Goal: Task Accomplishment & Management: Use online tool/utility

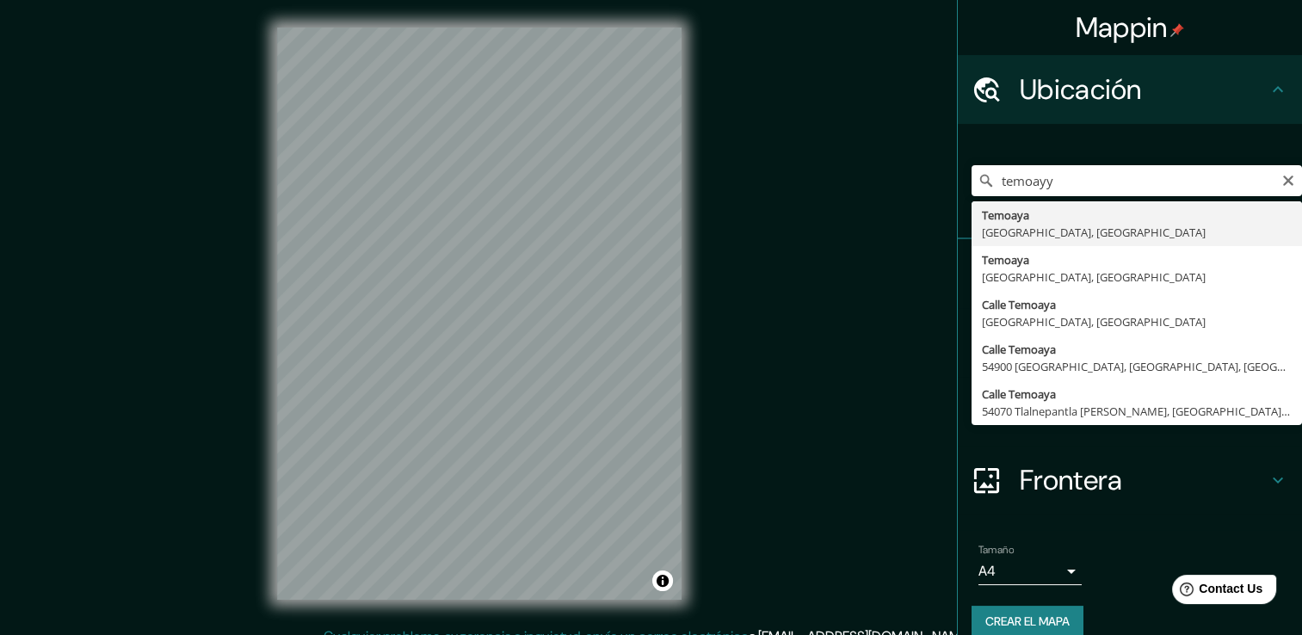
type input "Temoaya, [GEOGRAPHIC_DATA], [GEOGRAPHIC_DATA]"
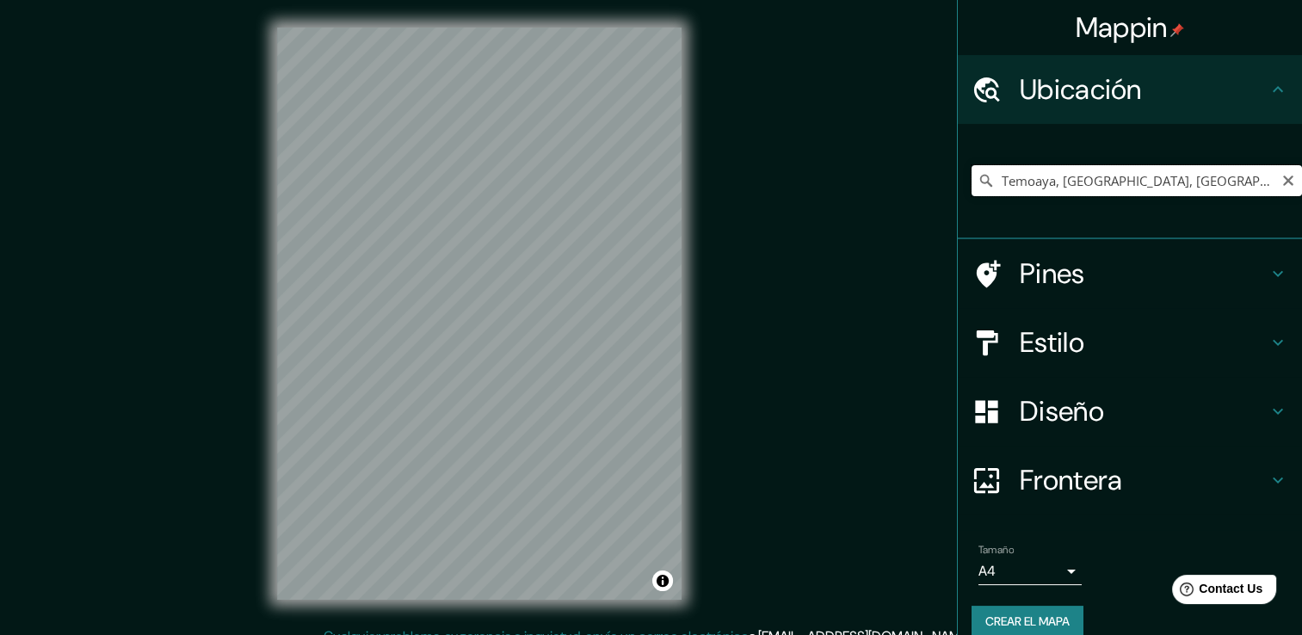
click at [1259, 170] on input "Temoaya, [GEOGRAPHIC_DATA], [GEOGRAPHIC_DATA]" at bounding box center [1136, 180] width 330 height 31
click at [1132, 351] on h4 "Estilo" at bounding box center [1143, 342] width 248 height 34
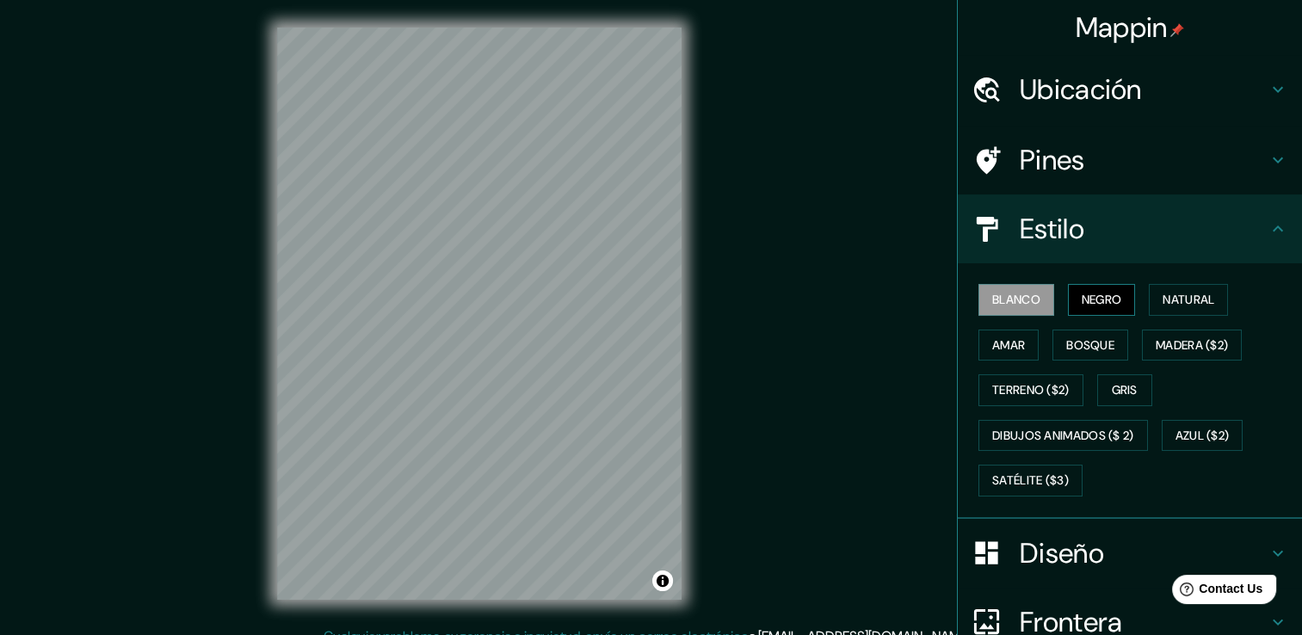
click at [1091, 291] on font "Negro" at bounding box center [1101, 300] width 40 height 22
click at [1002, 293] on font "Blanco" at bounding box center [1016, 300] width 48 height 22
click at [1109, 298] on font "Negro" at bounding box center [1101, 300] width 40 height 22
click at [1024, 278] on div "Blanco Negro Natural Amar Bosque Madera ($2) Terreno ($2) Gris Dibujos animados…" at bounding box center [1136, 390] width 330 height 226
click at [1022, 289] on font "Blanco" at bounding box center [1016, 300] width 48 height 22
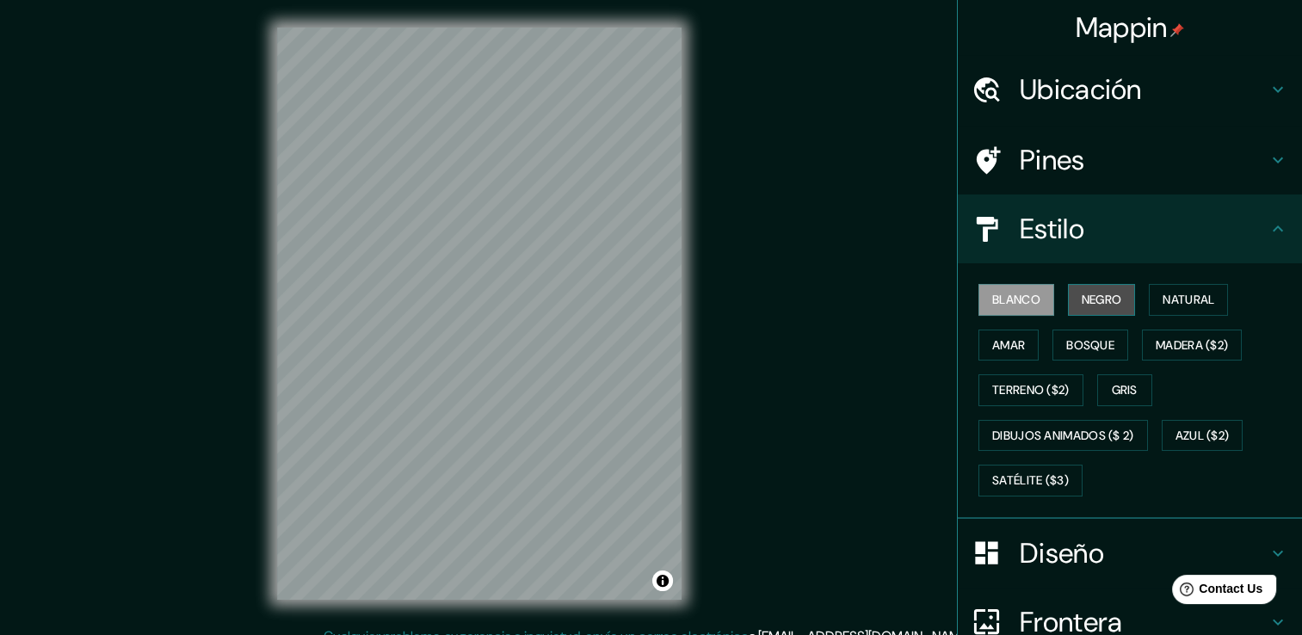
click at [1090, 291] on font "Negro" at bounding box center [1101, 300] width 40 height 22
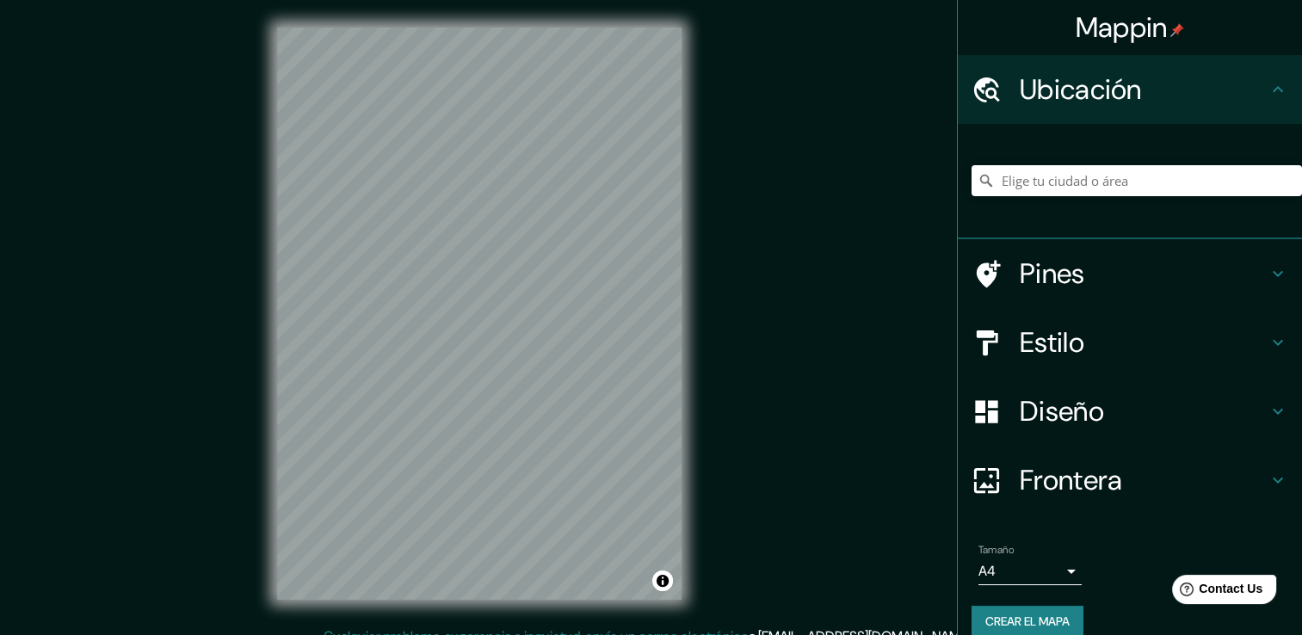
click at [1091, 331] on h4 "Estilo" at bounding box center [1143, 342] width 248 height 34
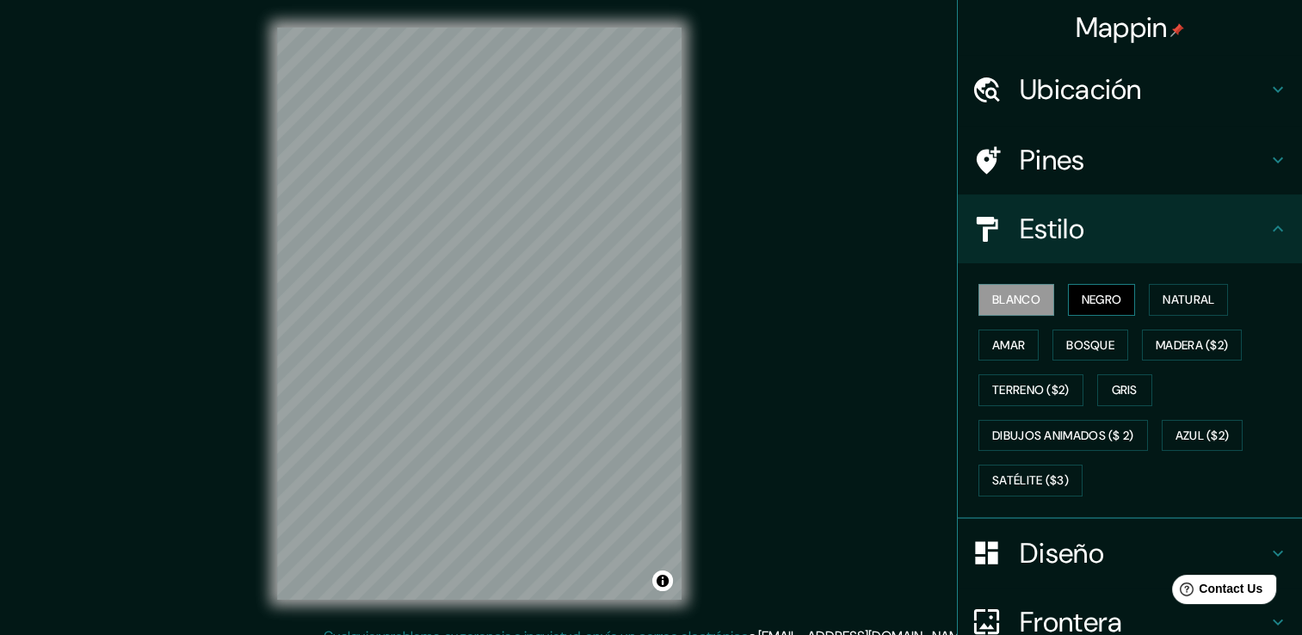
click at [1081, 293] on font "Negro" at bounding box center [1101, 300] width 40 height 22
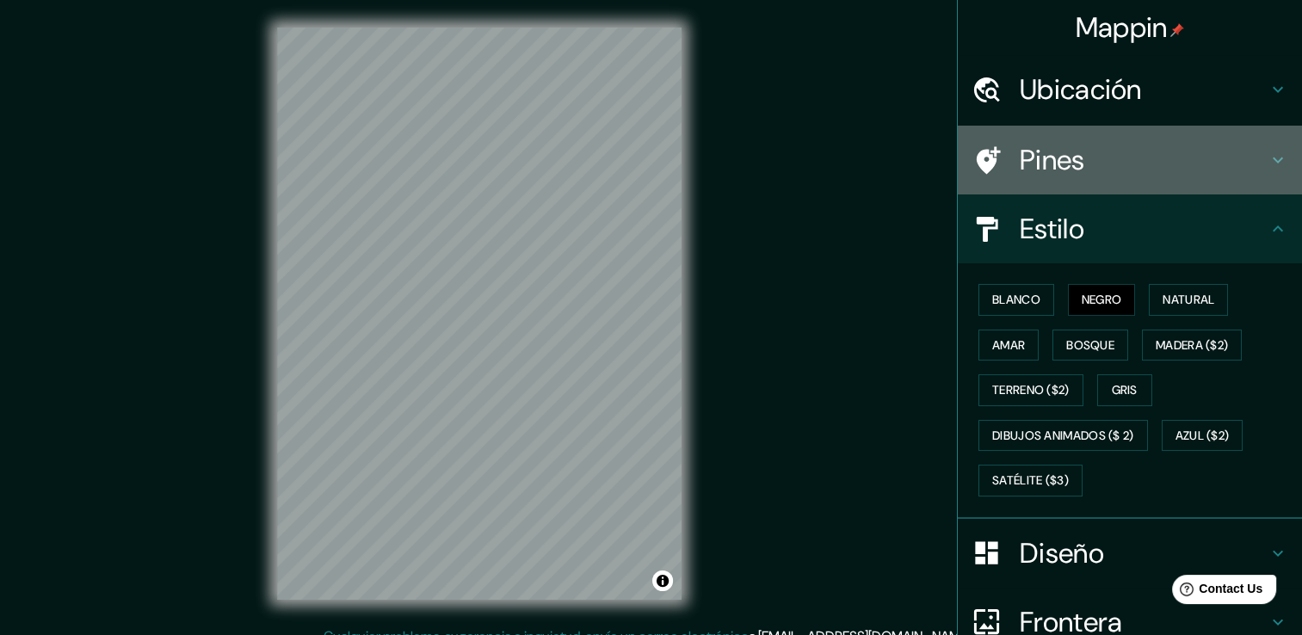
click at [1087, 163] on h4 "Pines" at bounding box center [1143, 160] width 248 height 34
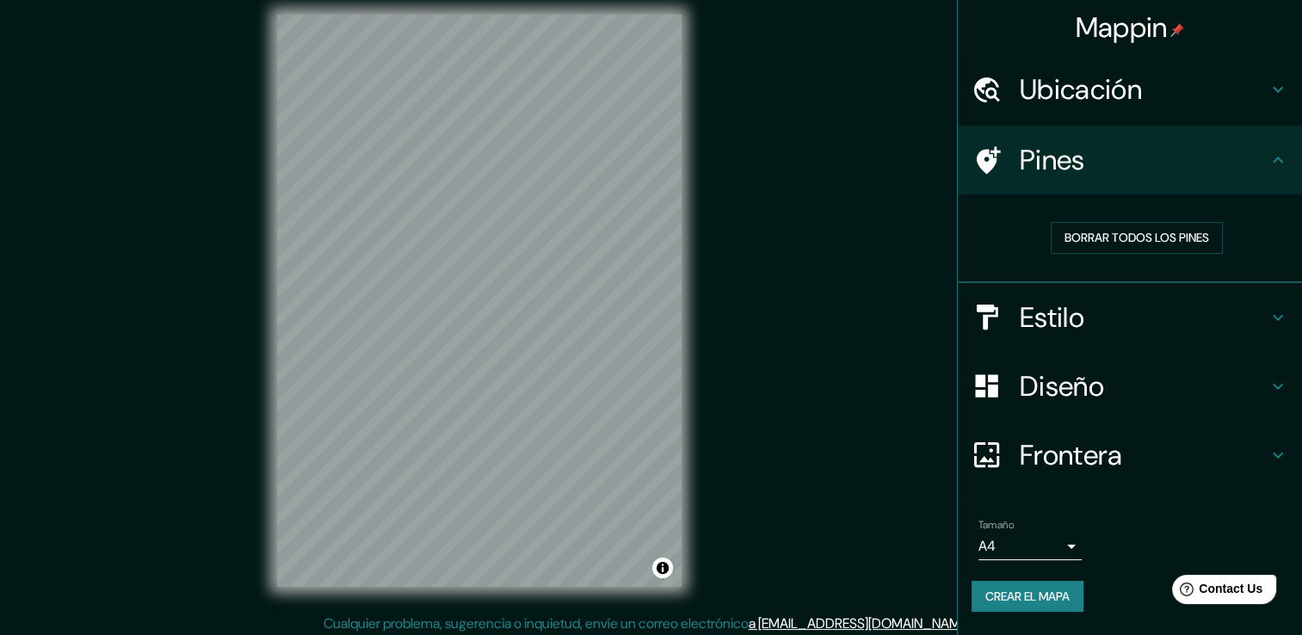
scroll to position [19, 0]
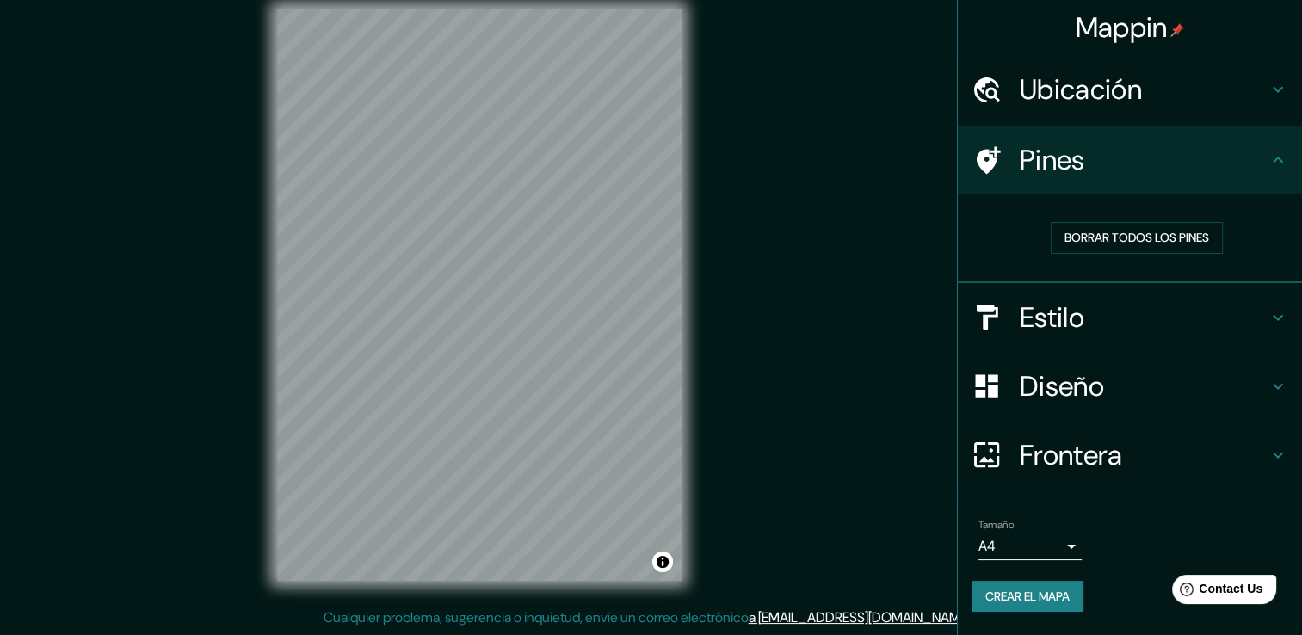
drag, startPoint x: 1077, startPoint y: 565, endPoint x: 1070, endPoint y: 553, distance: 13.9
click at [1075, 565] on div "Tamaño A4 single Crear el mapa" at bounding box center [1129, 569] width 317 height 114
click at [1067, 551] on body "Mappin Ubicación Pines Borrar todos los pines Estilo Diseño Frontera Elige un b…" at bounding box center [651, 298] width 1302 height 635
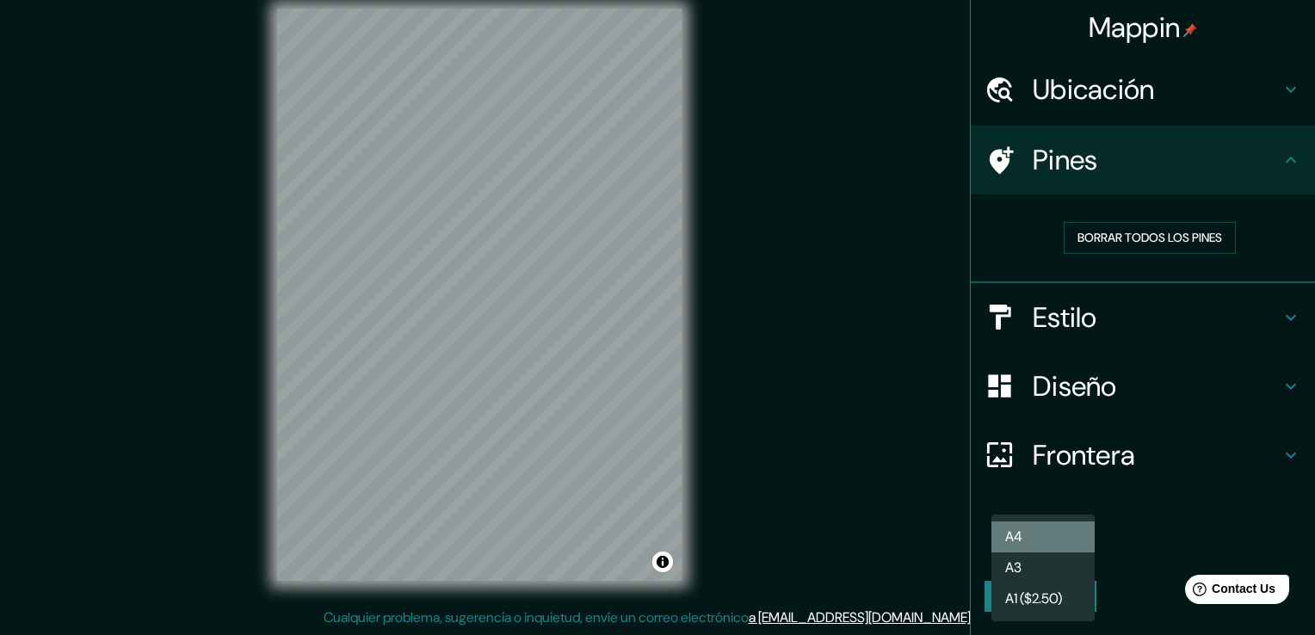
click at [1059, 540] on li "A4" at bounding box center [1042, 536] width 103 height 31
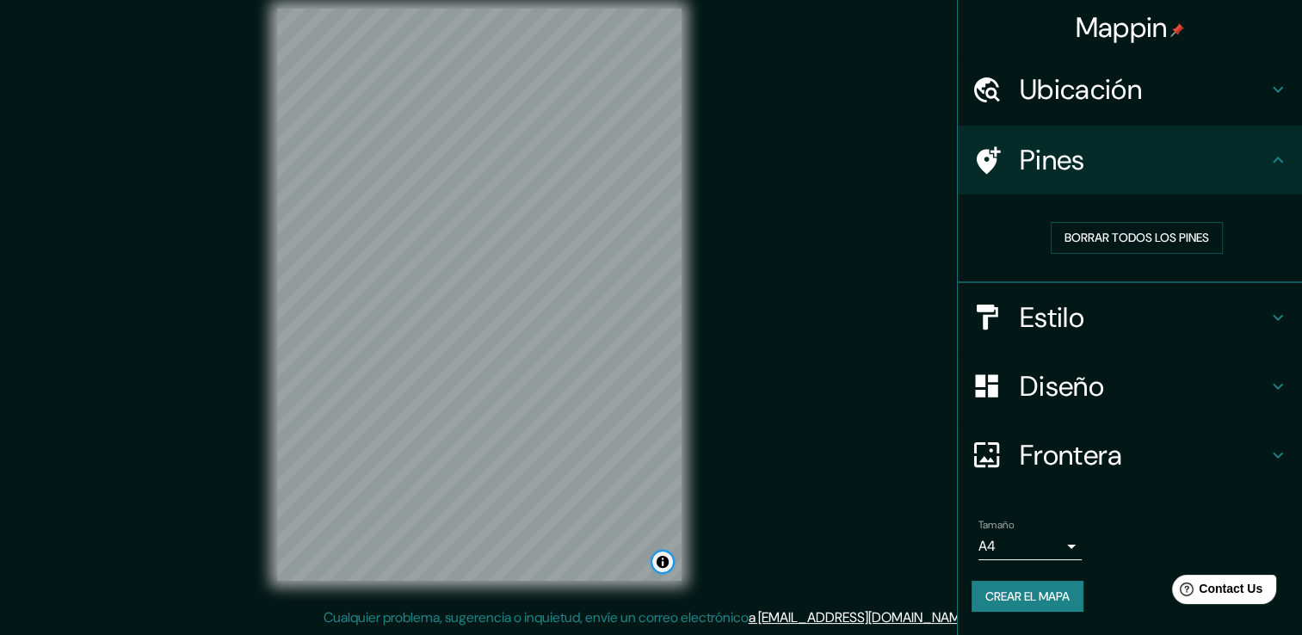
click at [662, 562] on button "Alternar atribución" at bounding box center [662, 561] width 21 height 21
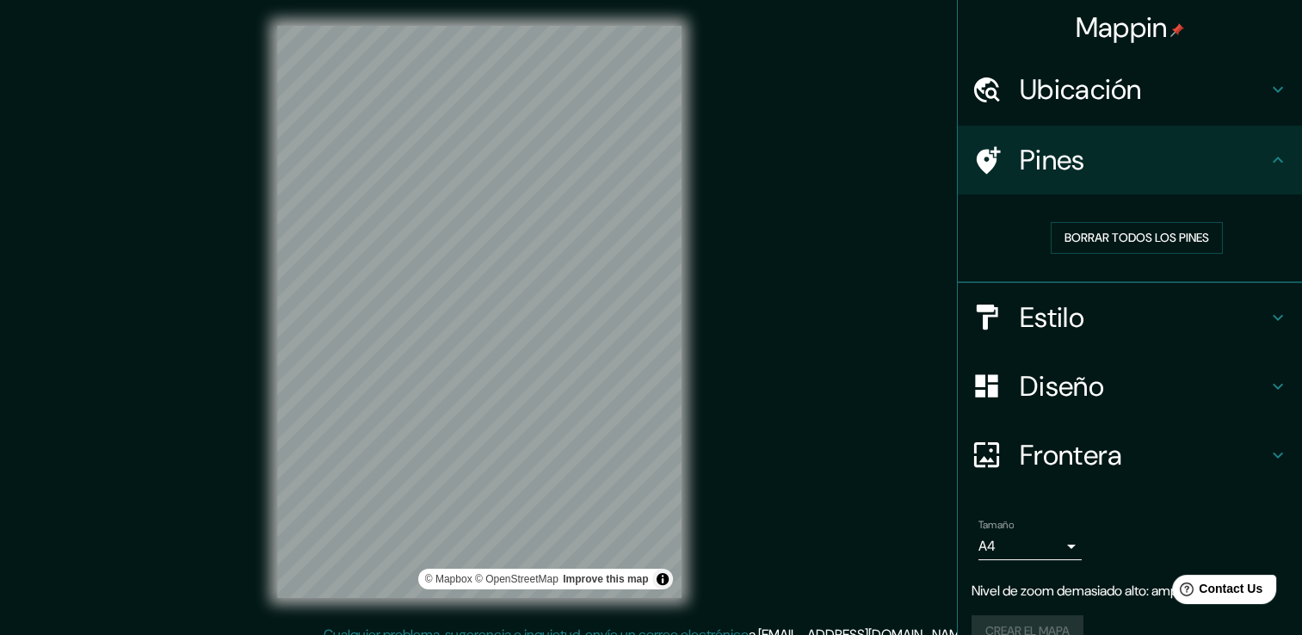
scroll to position [0, 0]
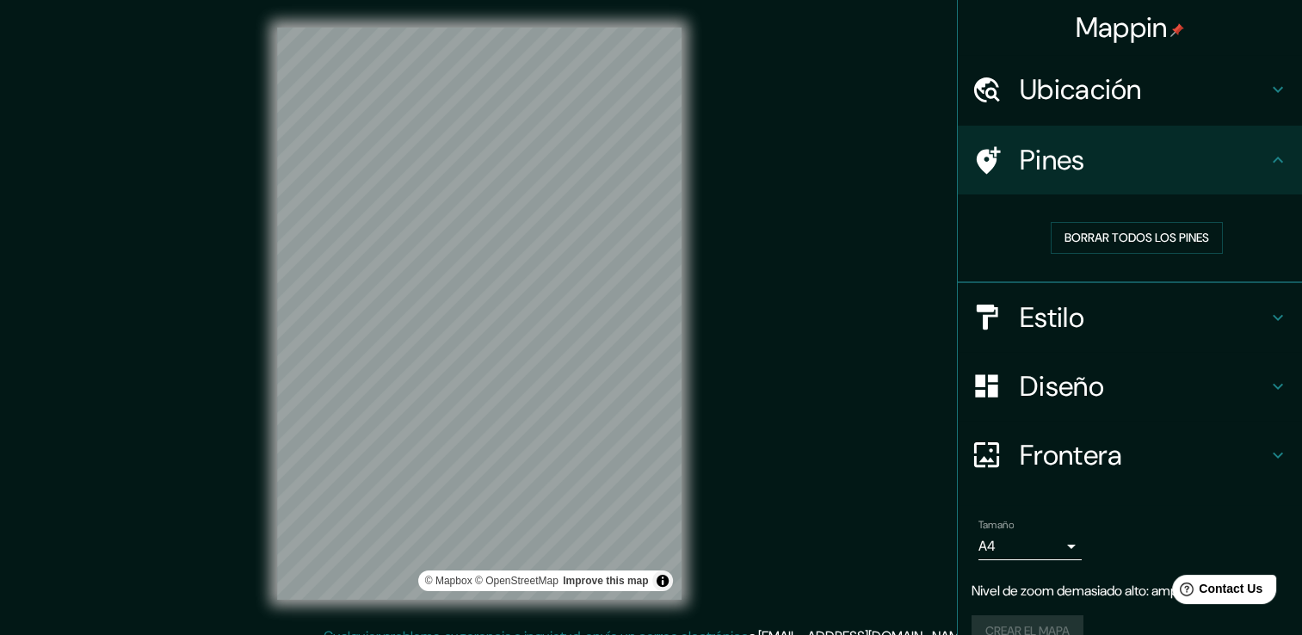
click at [1101, 95] on h4 "Ubicación" at bounding box center [1143, 89] width 248 height 34
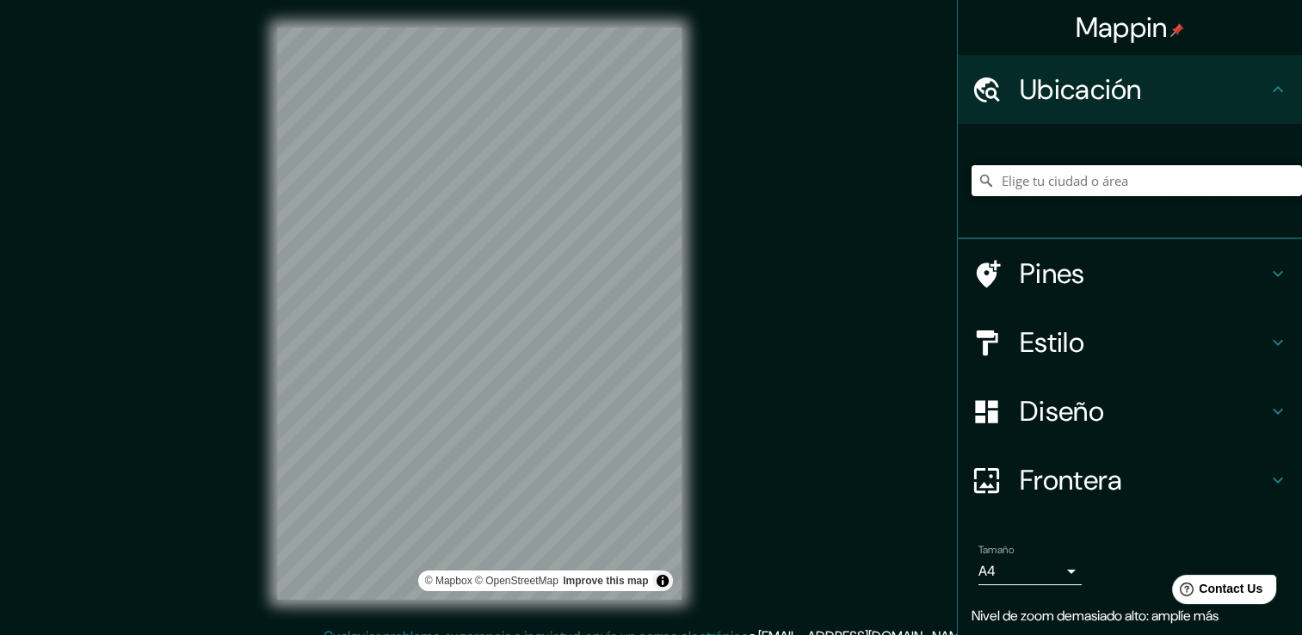
click at [1112, 175] on input "Elige tu ciudad o área" at bounding box center [1136, 180] width 330 height 31
click at [1234, 180] on input "Elige tu ciudad o área" at bounding box center [1136, 180] width 330 height 31
type input "Temoaya, [GEOGRAPHIC_DATA], [GEOGRAPHIC_DATA]"
drag, startPoint x: 1234, startPoint y: 180, endPoint x: 851, endPoint y: 203, distance: 383.5
click at [851, 203] on div "Mappin Ubicación Temoaya, Estado de México, México Pines Estilo Diseño Frontera…" at bounding box center [651, 327] width 1302 height 654
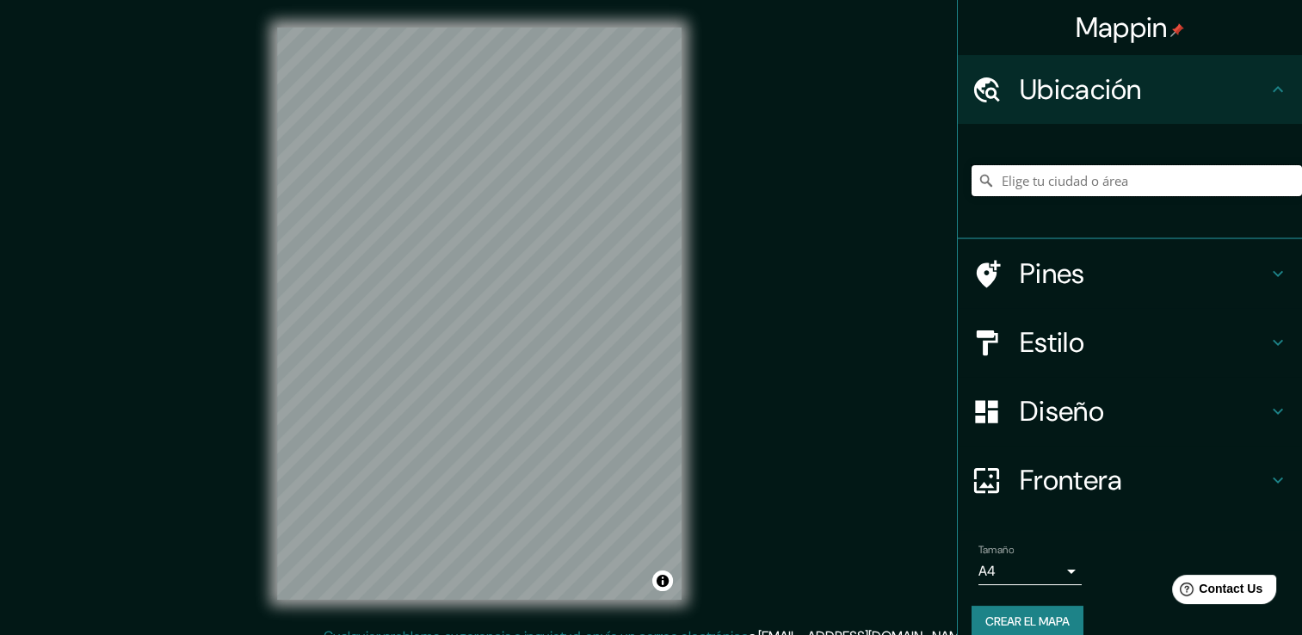
click at [1054, 180] on input "Elige tu ciudad o área" at bounding box center [1136, 180] width 330 height 31
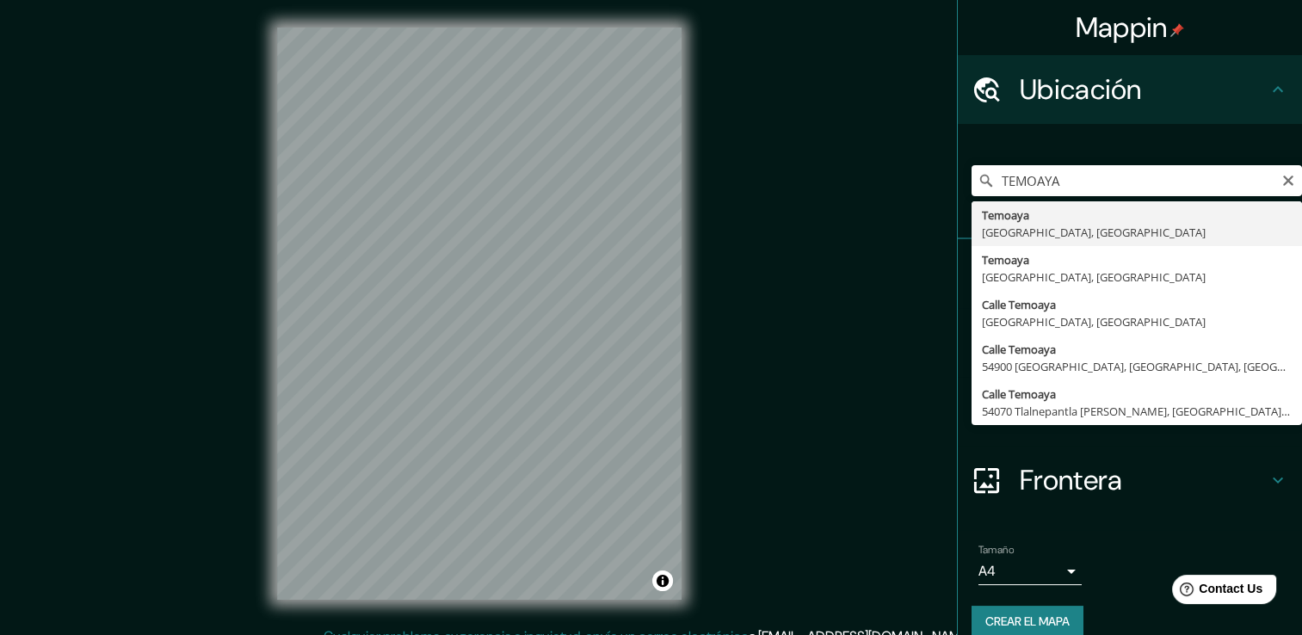
type input "Temoaya, [GEOGRAPHIC_DATA], [GEOGRAPHIC_DATA]"
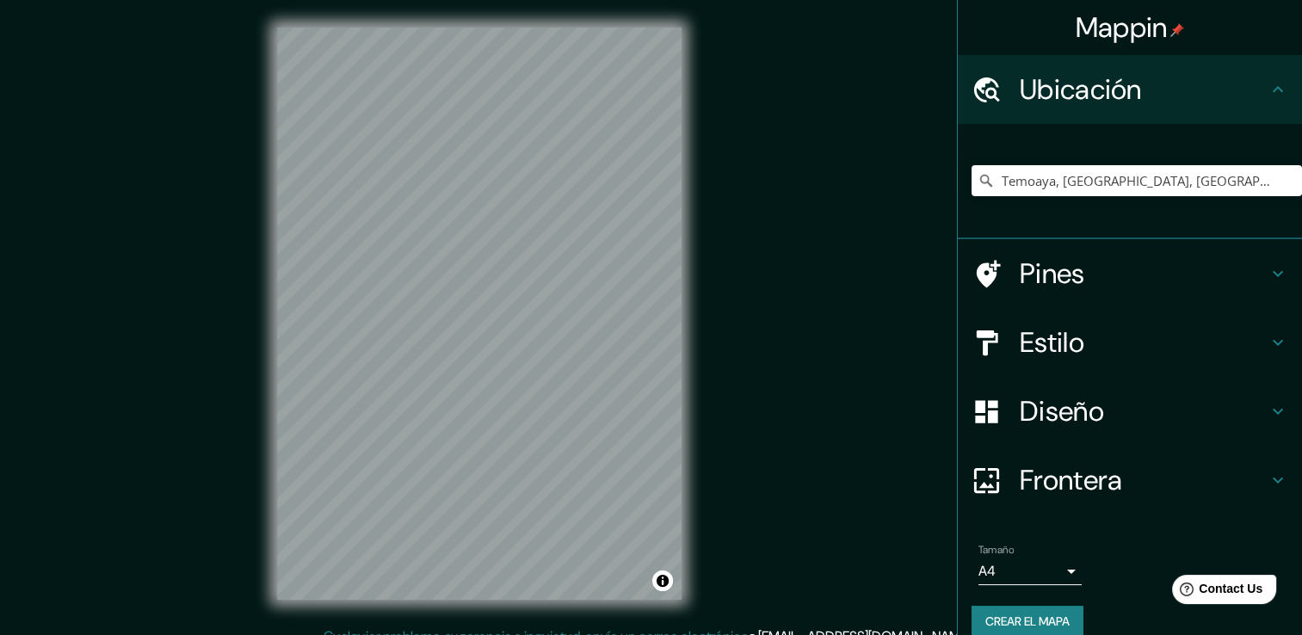
click at [1143, 300] on div "Pines" at bounding box center [1130, 273] width 344 height 69
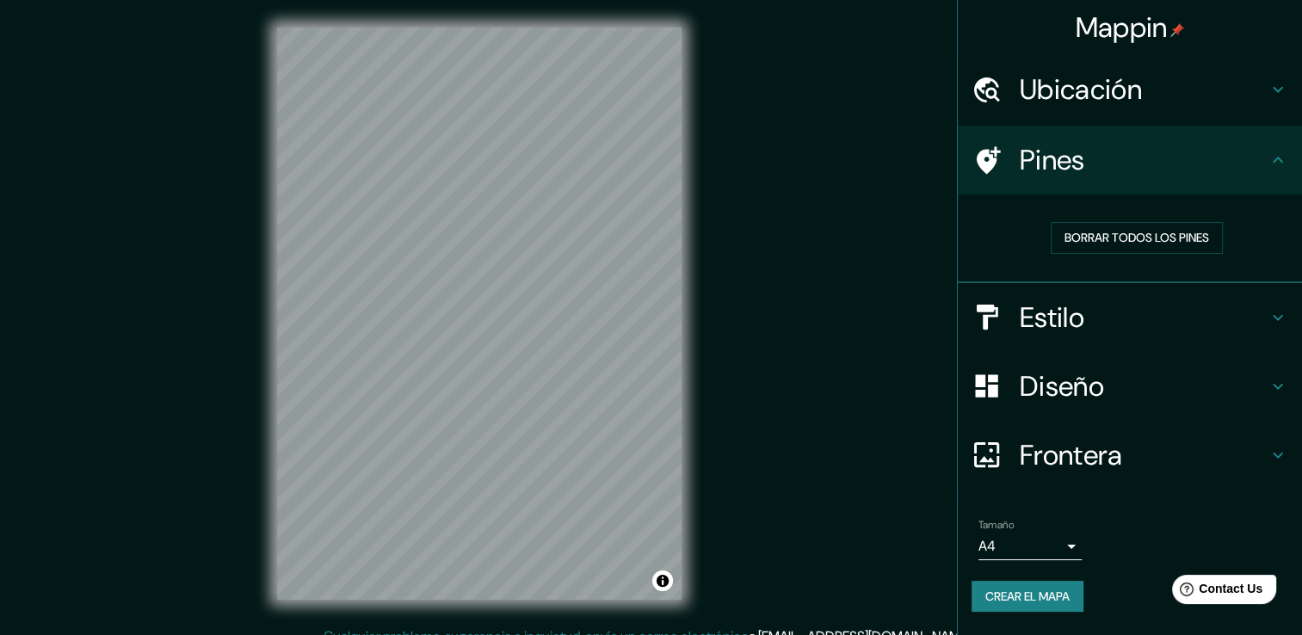
click at [1143, 300] on h4 "Estilo" at bounding box center [1143, 317] width 248 height 34
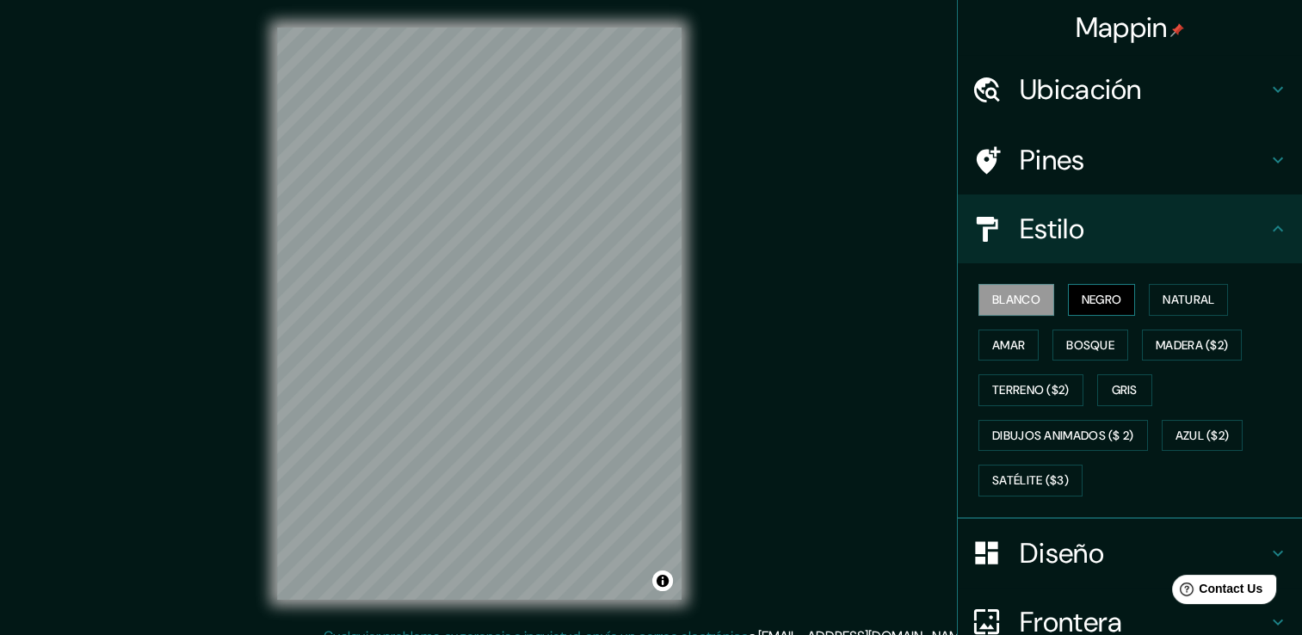
click at [1085, 307] on font "Negro" at bounding box center [1101, 300] width 40 height 22
